Goal: Use online tool/utility: Utilize a website feature to perform a specific function

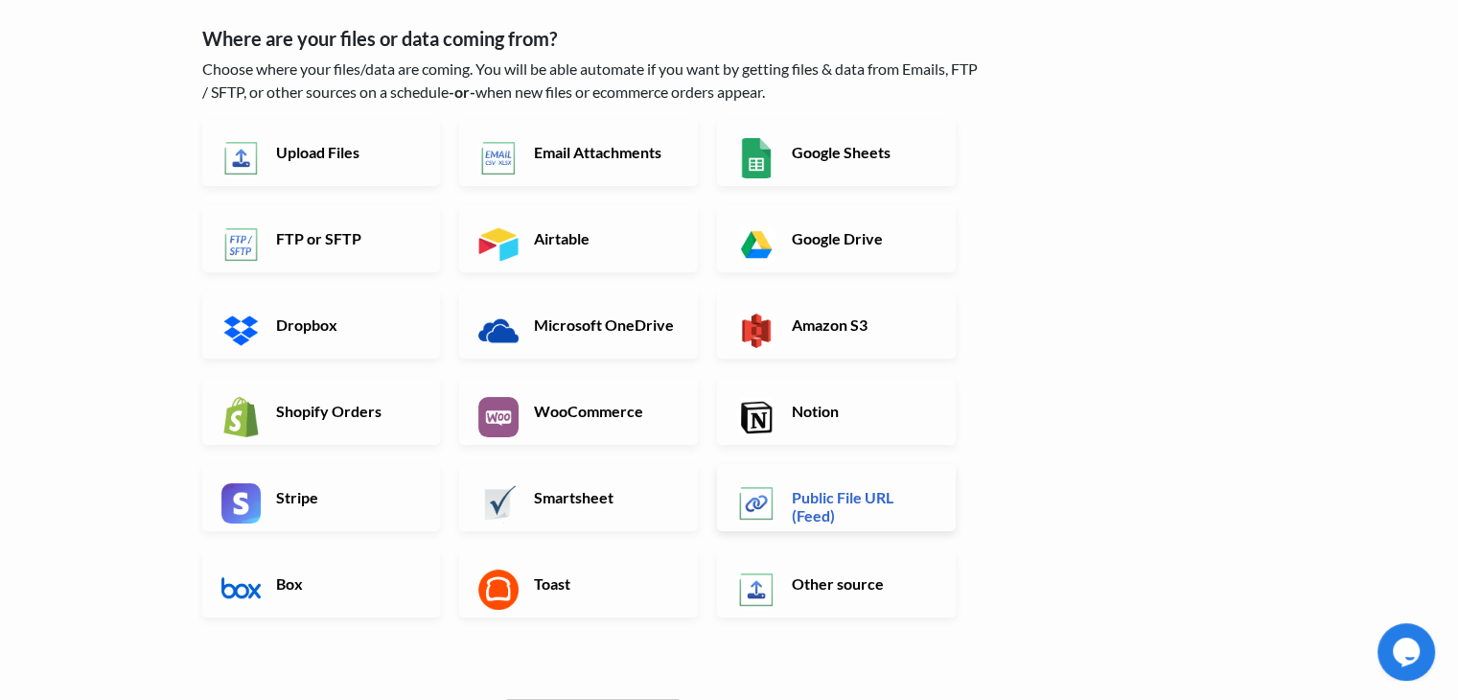
scroll to position [96, 0]
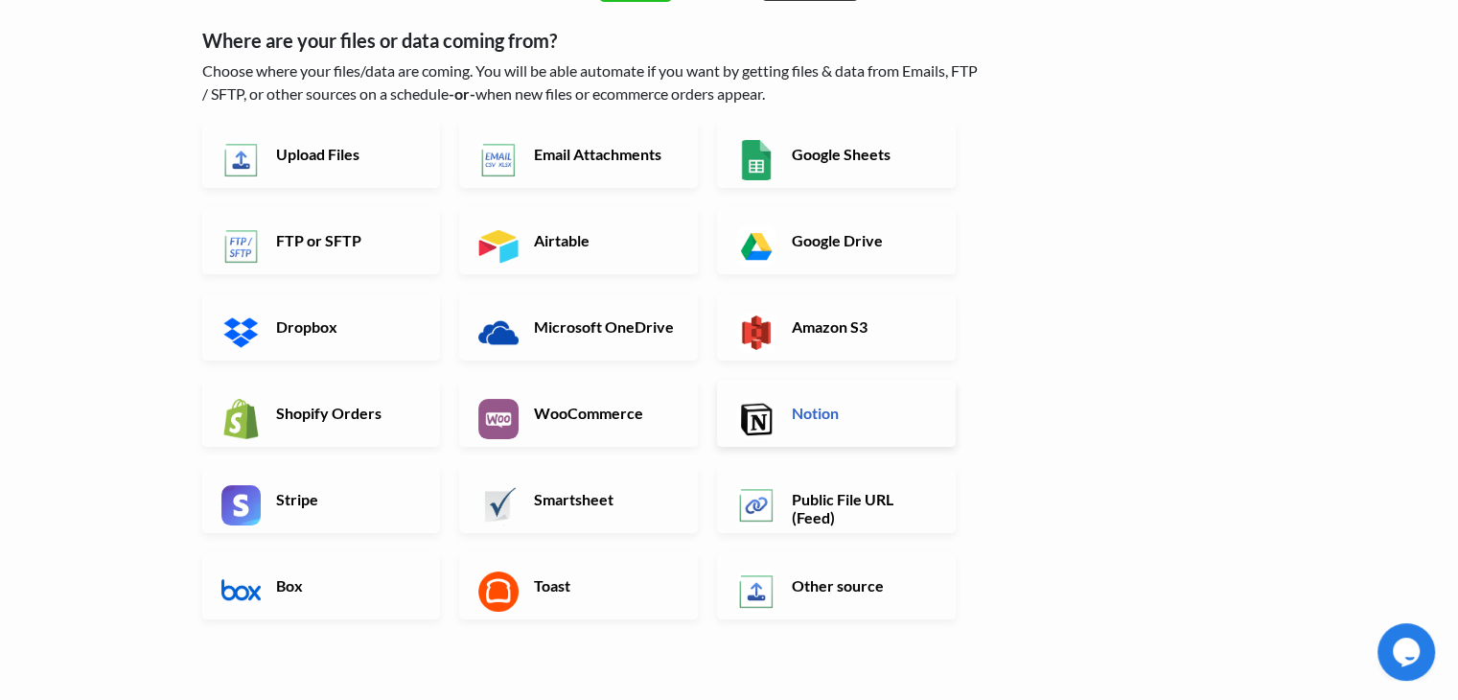
click at [850, 433] on link "Notion" at bounding box center [836, 413] width 239 height 67
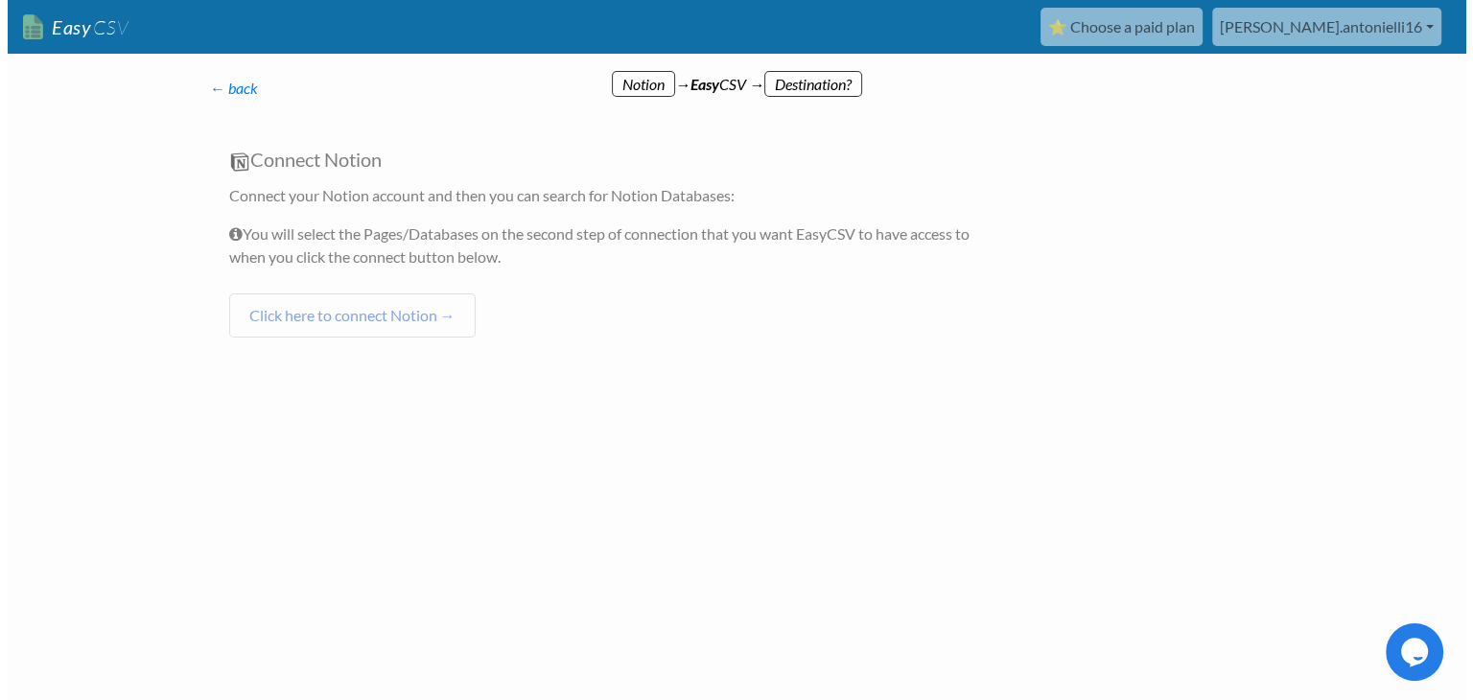
scroll to position [0, 0]
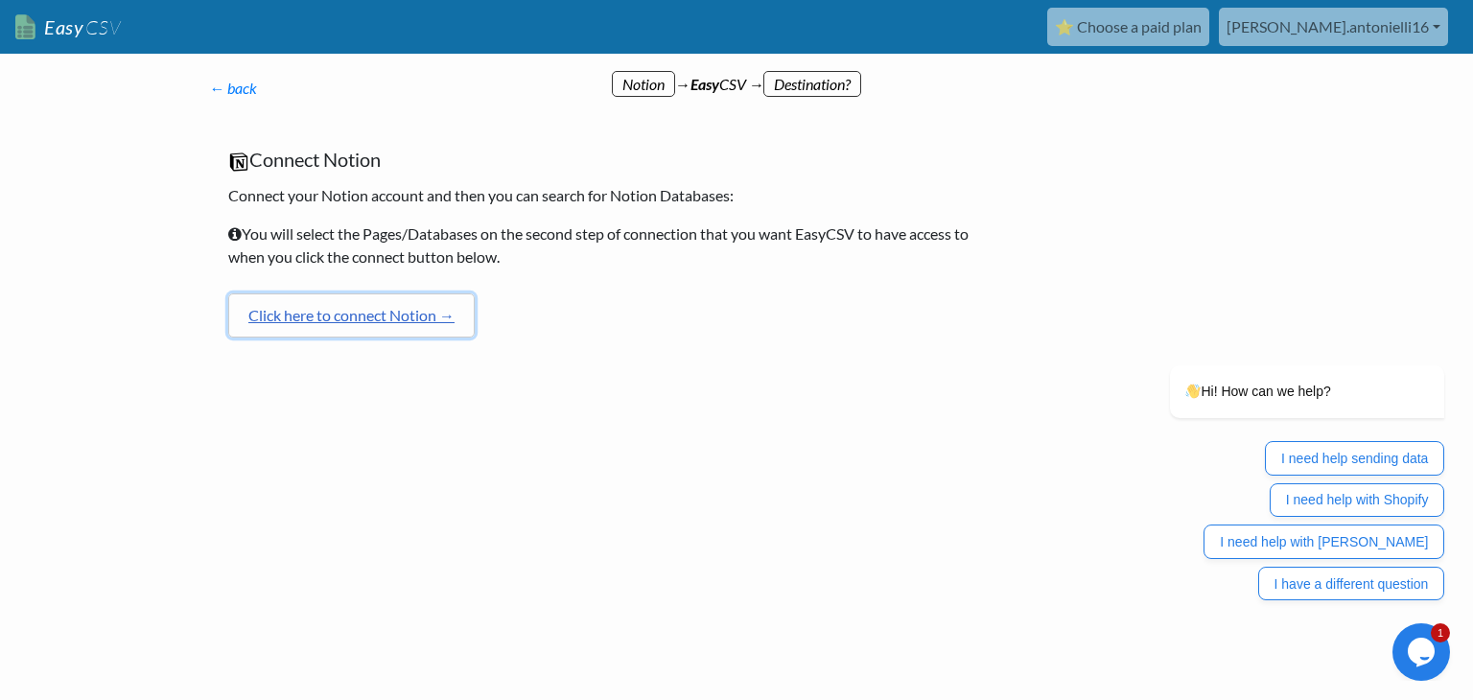
click at [357, 317] on link "Click here to connect Notion →" at bounding box center [351, 315] width 246 height 44
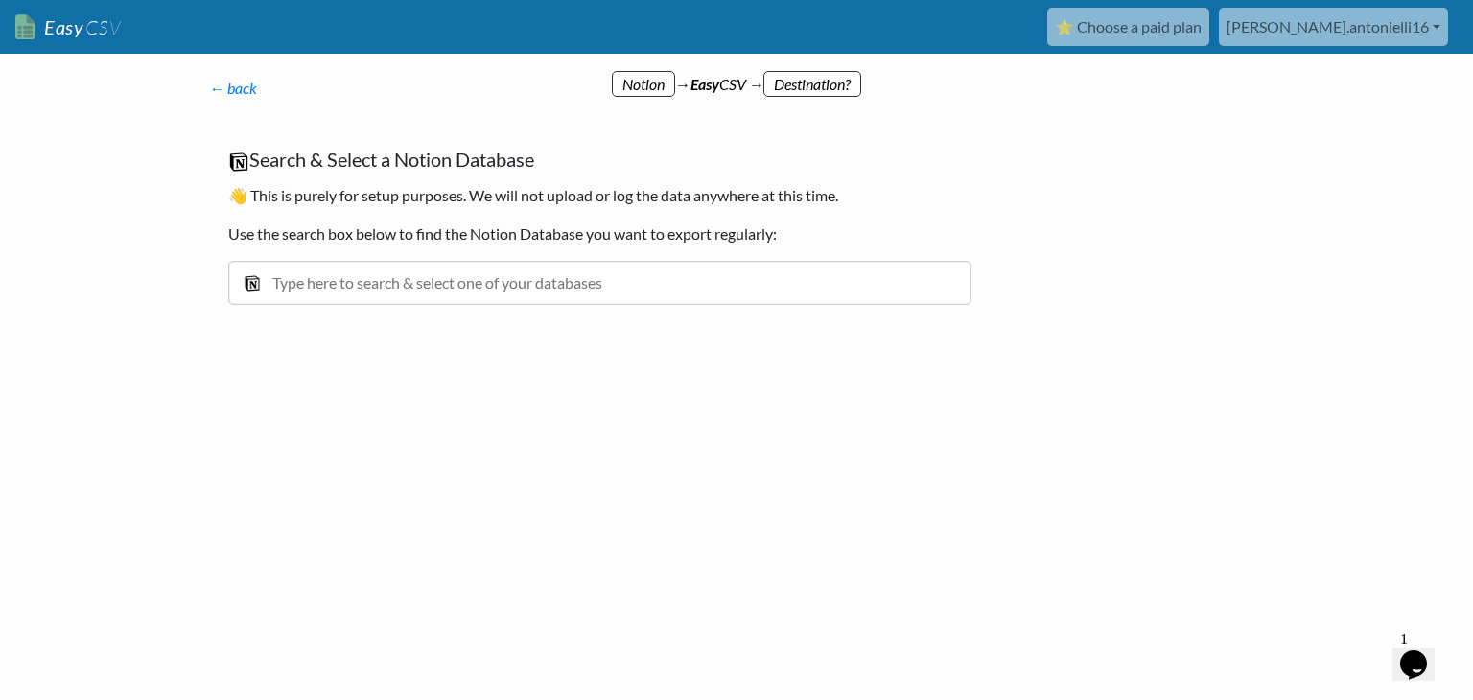
click at [372, 280] on input "text" at bounding box center [599, 283] width 743 height 44
click at [500, 273] on input "text" at bounding box center [599, 283] width 743 height 44
type input "c"
click at [238, 277] on input "text" at bounding box center [599, 283] width 743 height 44
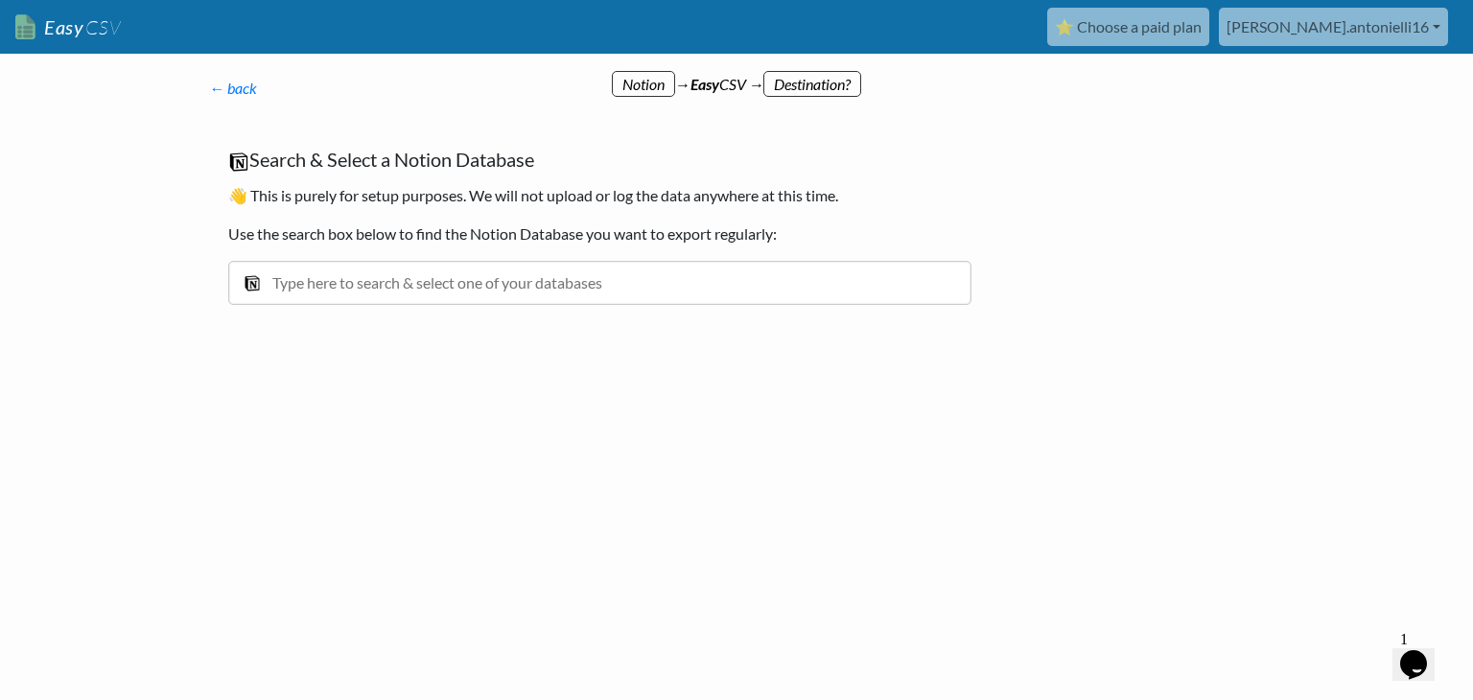
click at [448, 281] on input "text" at bounding box center [599, 283] width 743 height 44
click at [230, 89] on link "← back" at bounding box center [233, 88] width 48 height 18
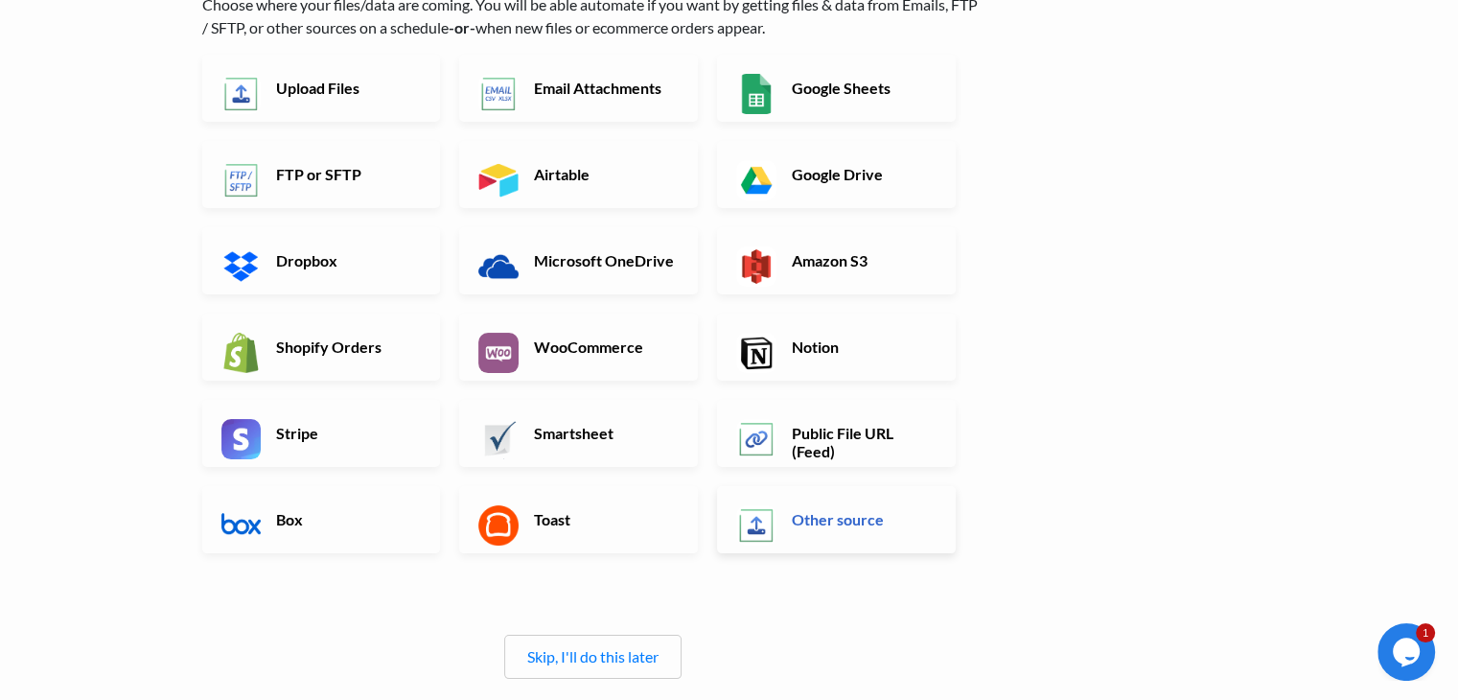
scroll to position [343, 0]
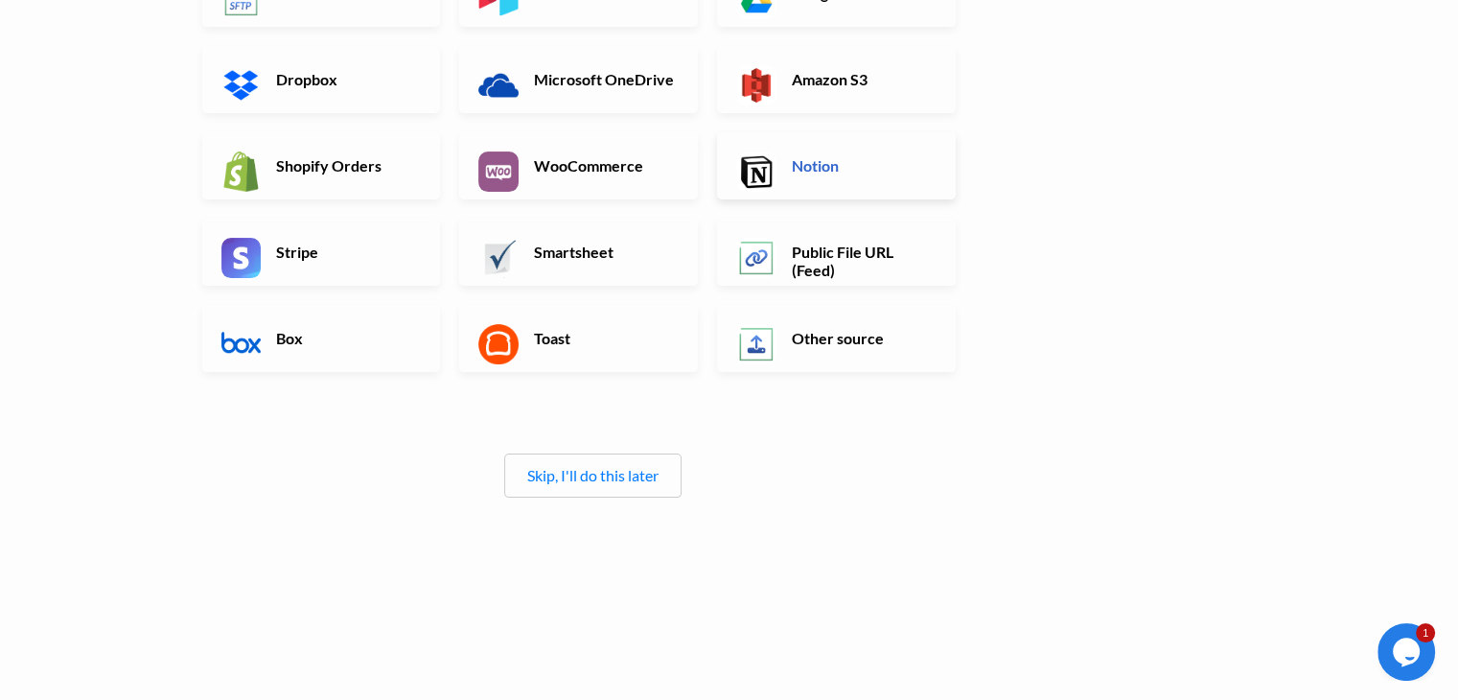
click at [809, 162] on h6 "Notion" at bounding box center [862, 165] width 151 height 18
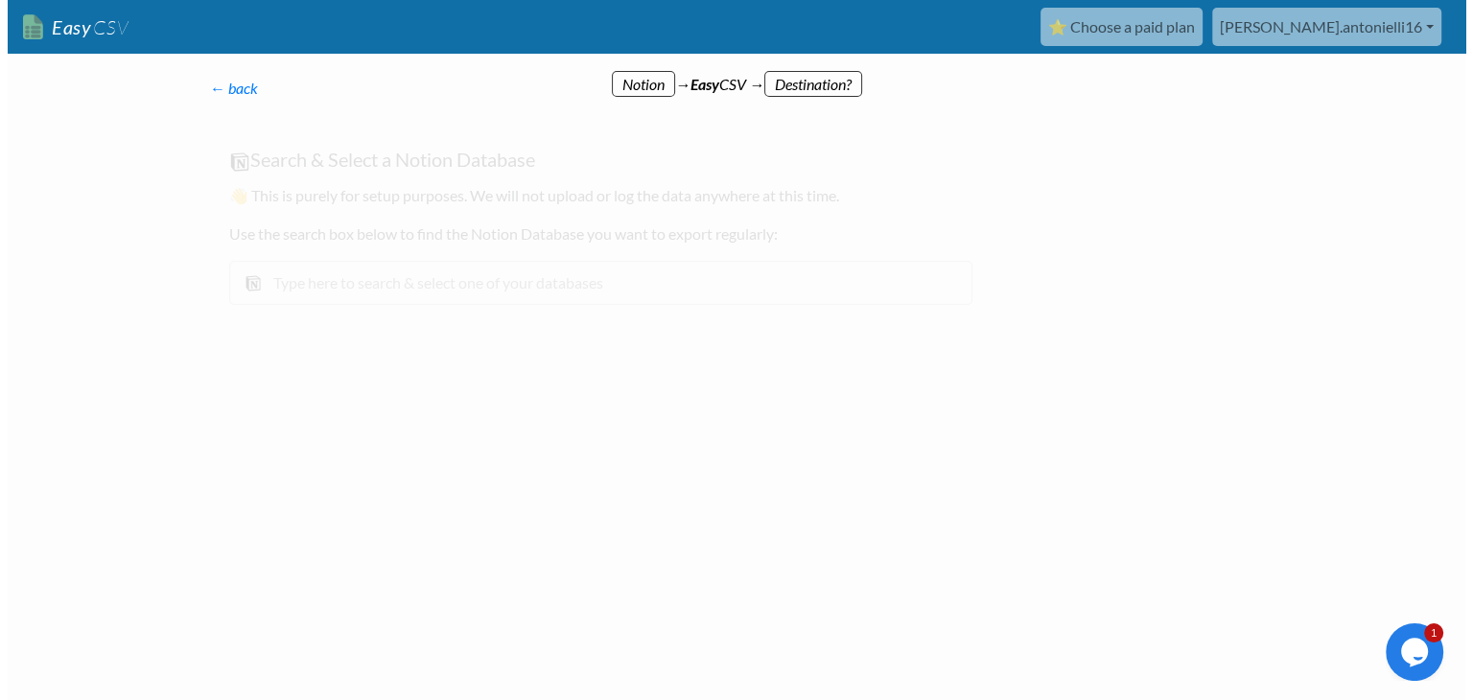
scroll to position [0, 0]
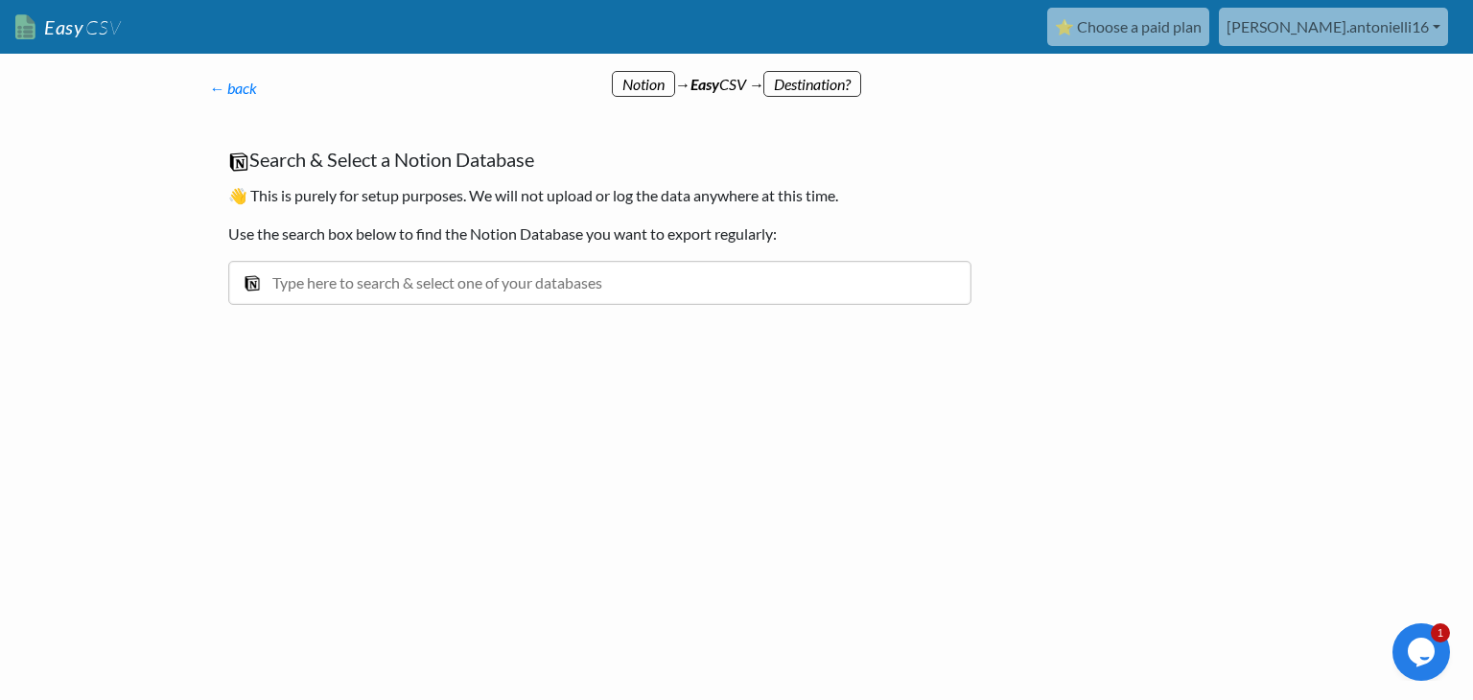
click at [299, 277] on input "text" at bounding box center [599, 283] width 743 height 44
click at [404, 285] on input "text" at bounding box center [599, 283] width 743 height 44
click at [261, 281] on input "text" at bounding box center [599, 283] width 743 height 44
click at [252, 281] on input "text" at bounding box center [599, 283] width 743 height 44
click at [368, 283] on input "text" at bounding box center [599, 283] width 743 height 44
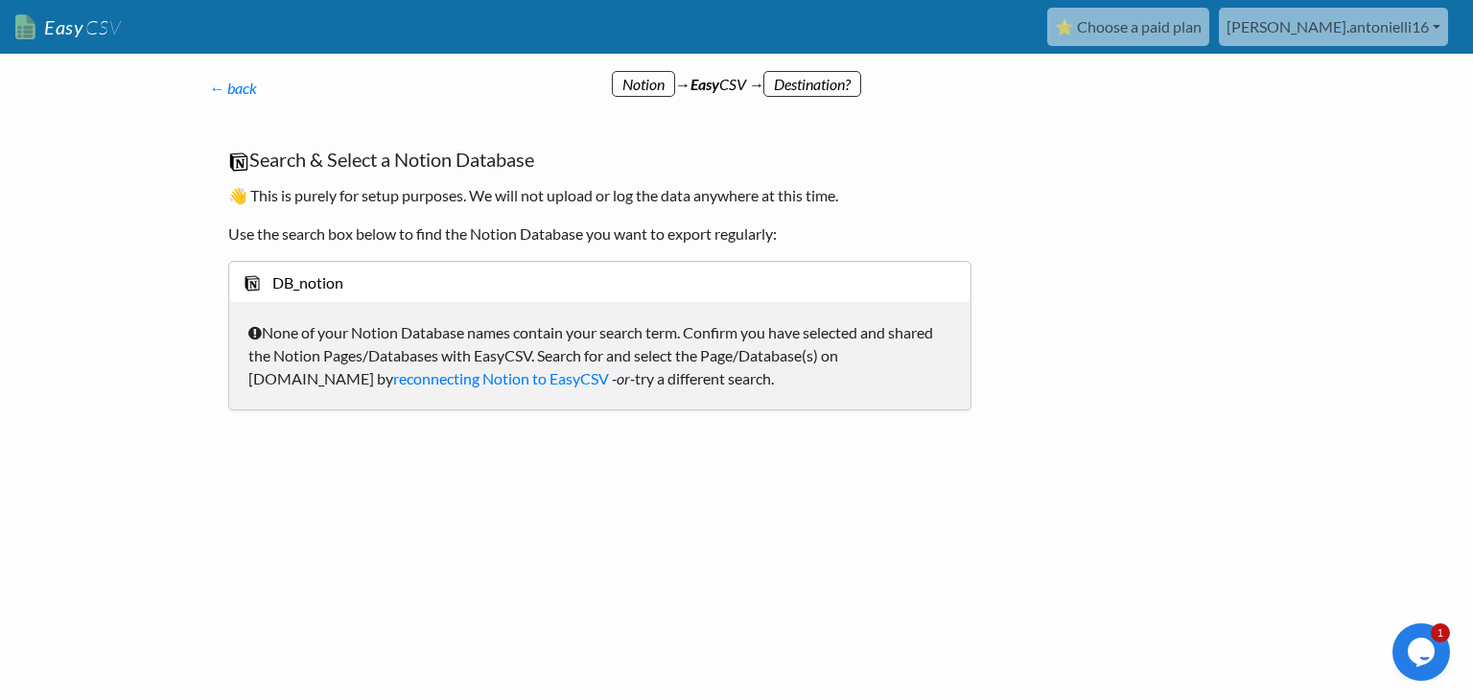
drag, startPoint x: 272, startPoint y: 277, endPoint x: 12, endPoint y: 210, distance: 269.3
click at [0, 244] on body "Easy CSV ⭐ Choose a paid plan francesco.antonielli16 Francesco Antonielli16 All…" at bounding box center [736, 234] width 1473 height 468
type input "c"
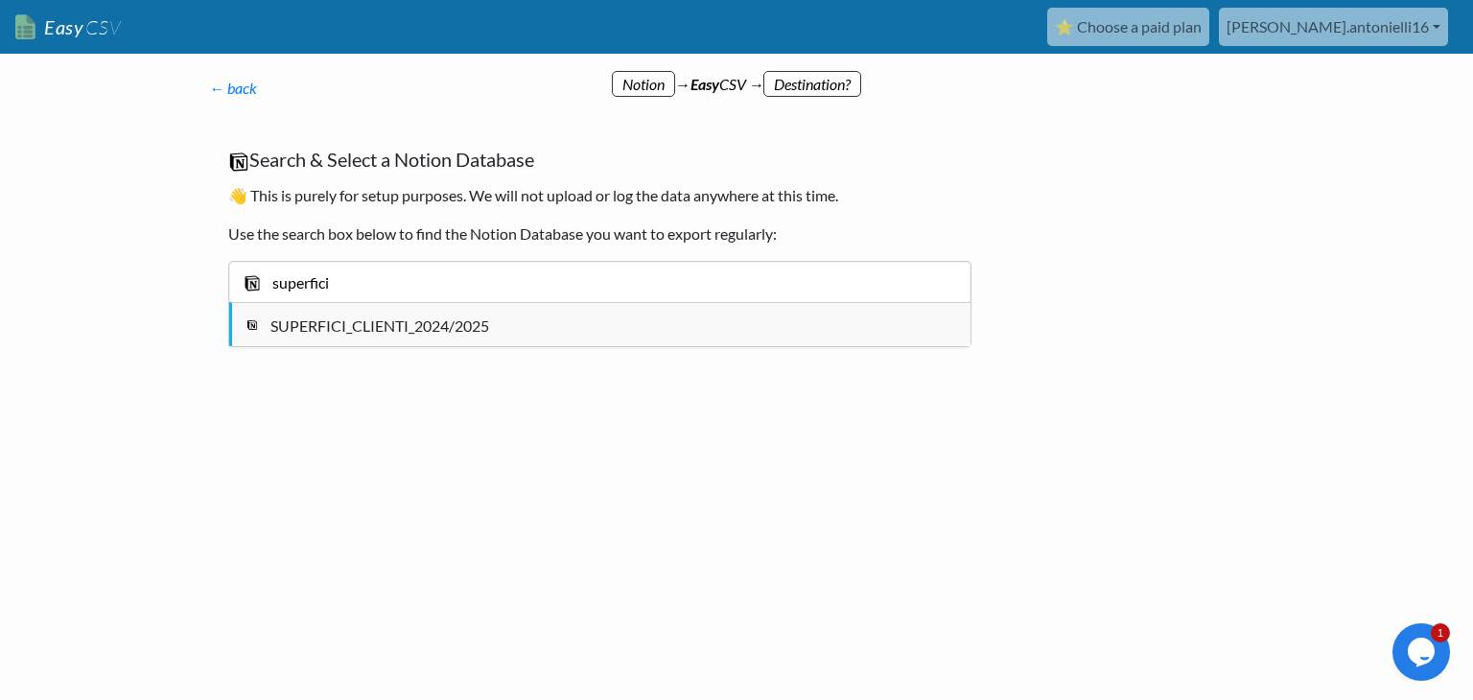
type input "superfici"
click at [426, 324] on div "SUPERFICI_CLIENTI_2024/2025" at bounding box center [614, 325] width 688 height 23
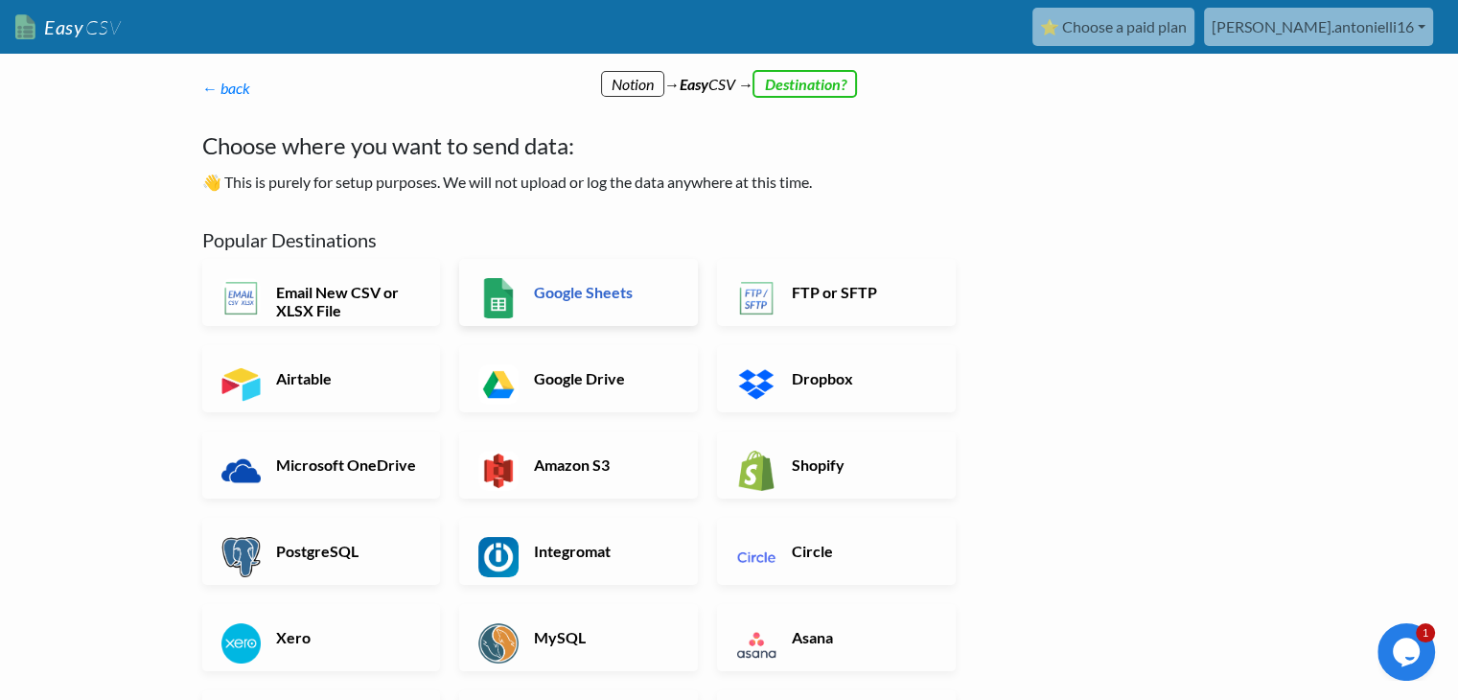
click at [613, 292] on h6 "Google Sheets" at bounding box center [604, 292] width 151 height 18
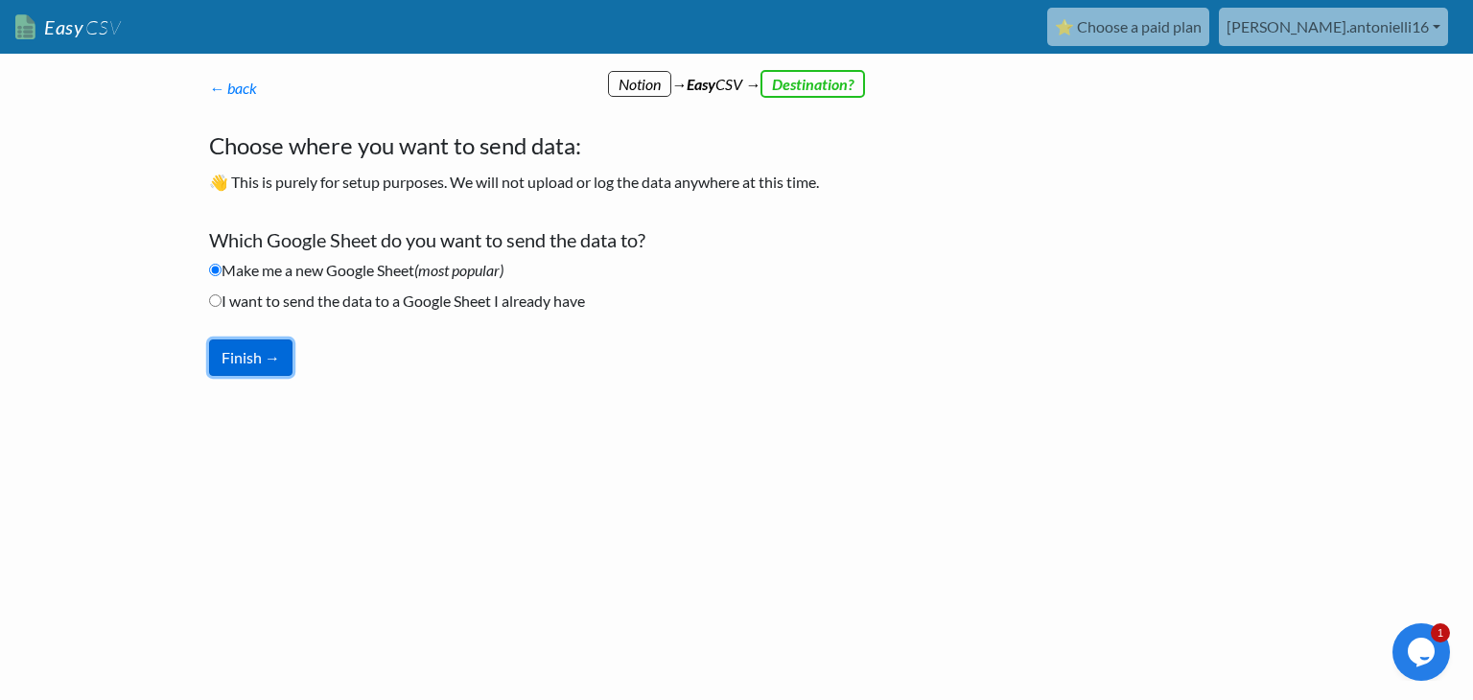
click at [273, 351] on button "Finish →" at bounding box center [250, 357] width 83 height 36
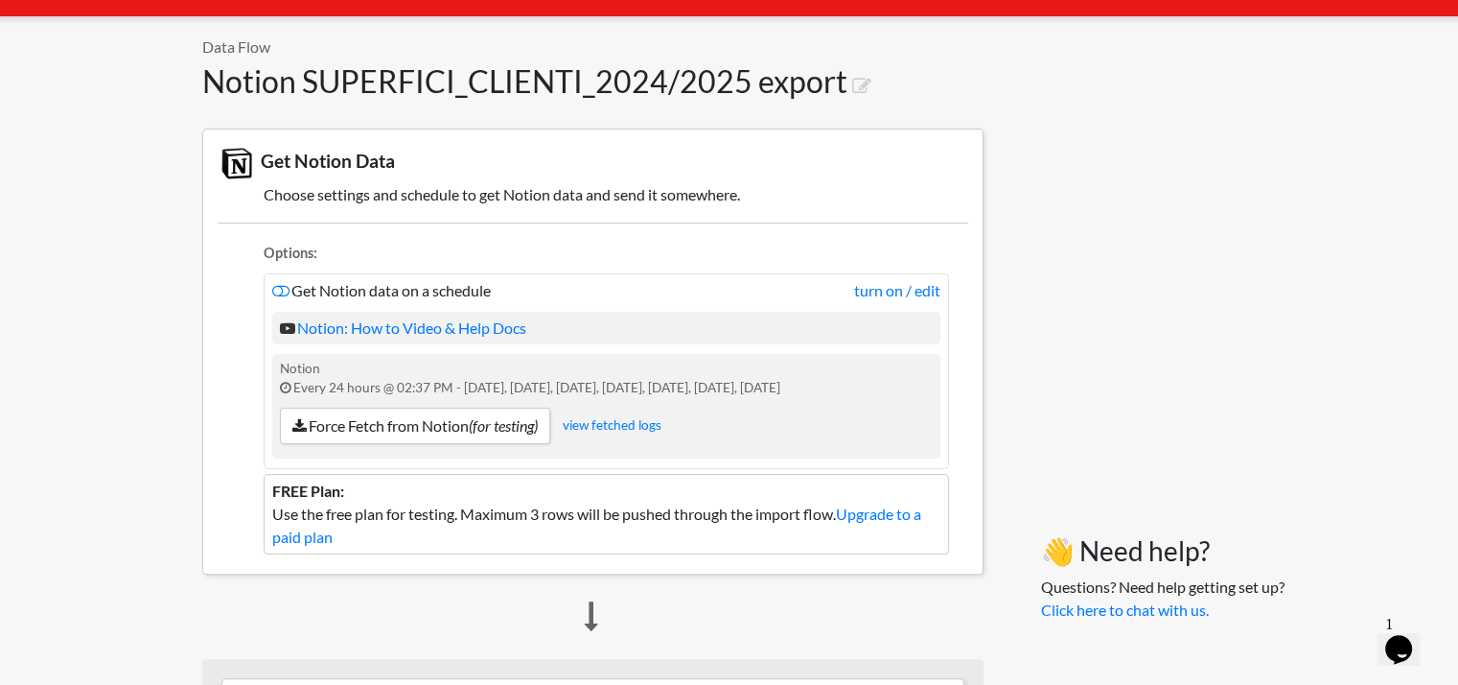
scroll to position [384, 0]
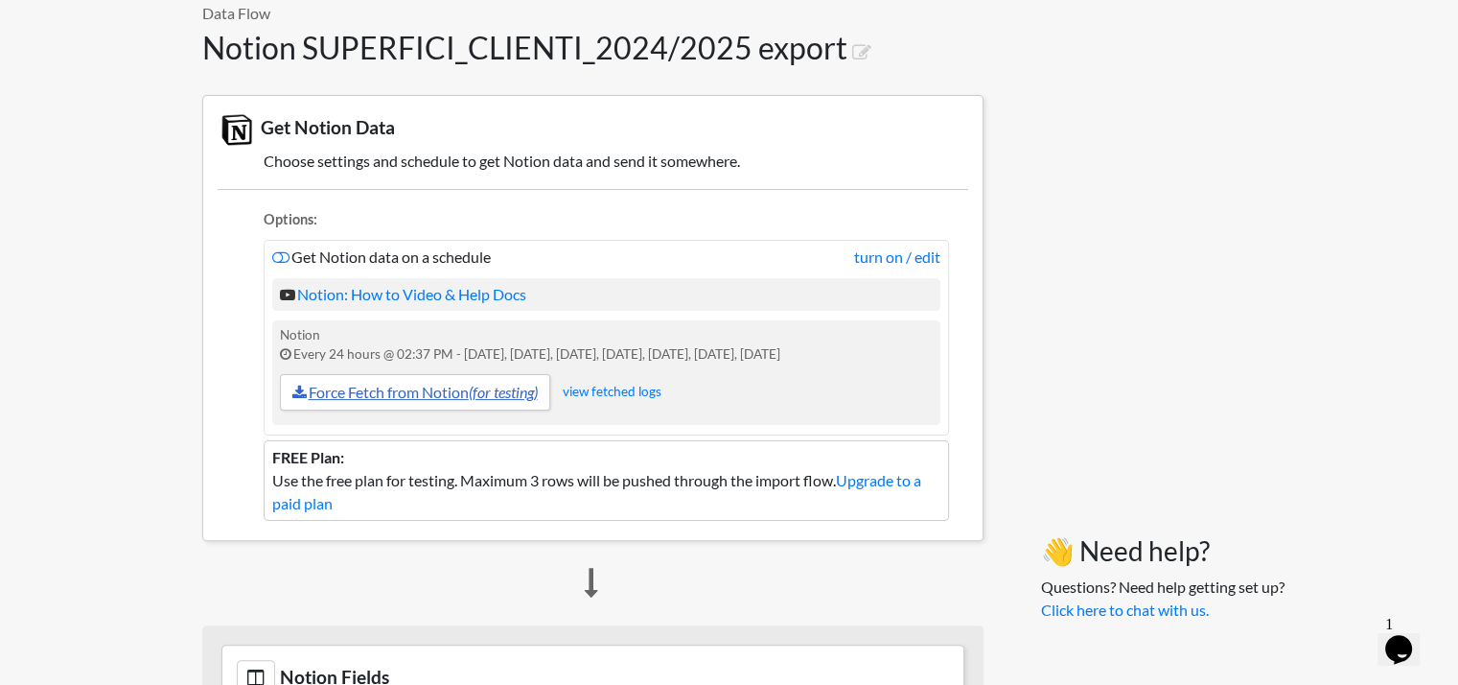
click at [453, 398] on link "Force Fetch from Notion (for testing)" at bounding box center [415, 392] width 270 height 36
